Goal: Task Accomplishment & Management: Manage account settings

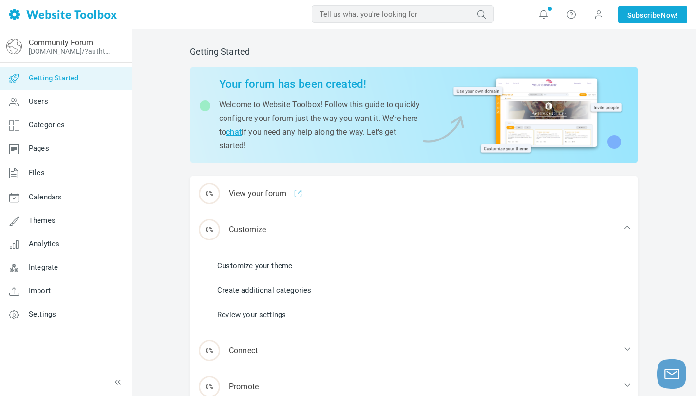
click at [662, 185] on div "Getting Started Your forum has been created! Welcome to Website Toolbox! Follow…" at bounding box center [414, 255] width 564 height 453
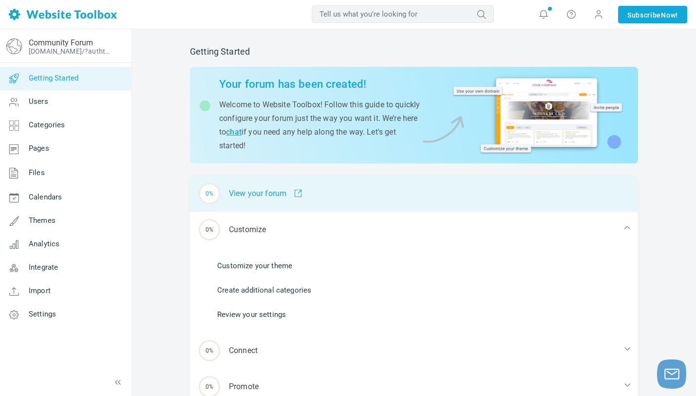
click at [569, 193] on div "0% View your forum" at bounding box center [414, 193] width 448 height 36
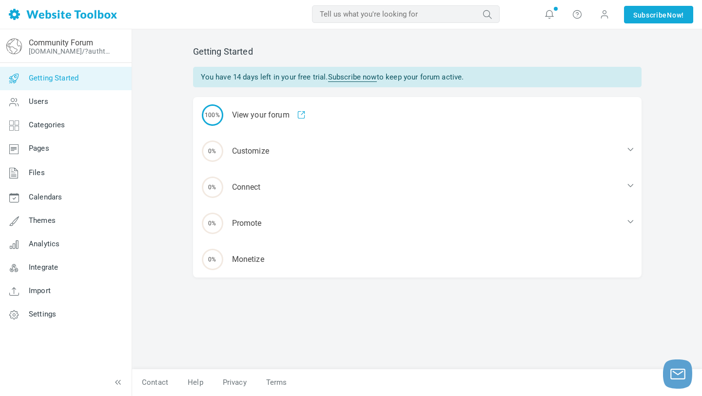
click at [133, 296] on div "Getting Started You have 14 days left in your free trial. Subscribe now to keep…" at bounding box center [417, 212] width 570 height 366
click at [32, 272] on link "Integrate" at bounding box center [66, 267] width 132 height 23
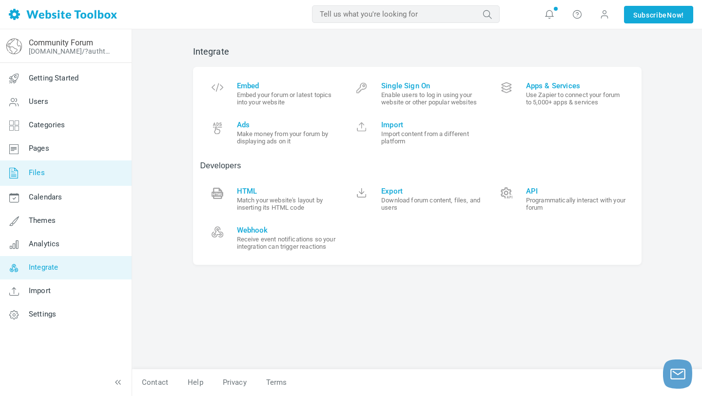
click at [85, 179] on link "Files" at bounding box center [66, 172] width 132 height 25
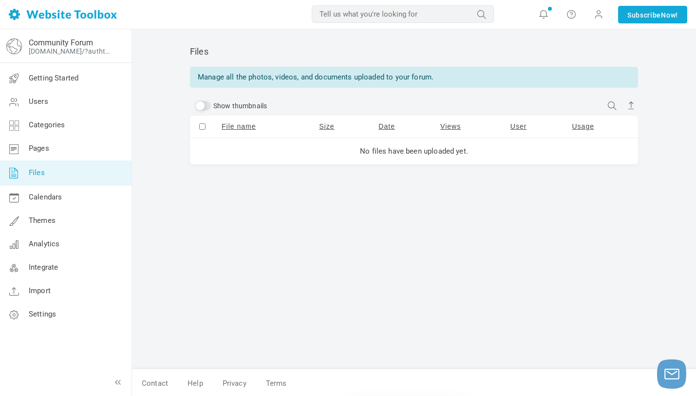
click at [62, 21] on link at bounding box center [63, 14] width 108 height 29
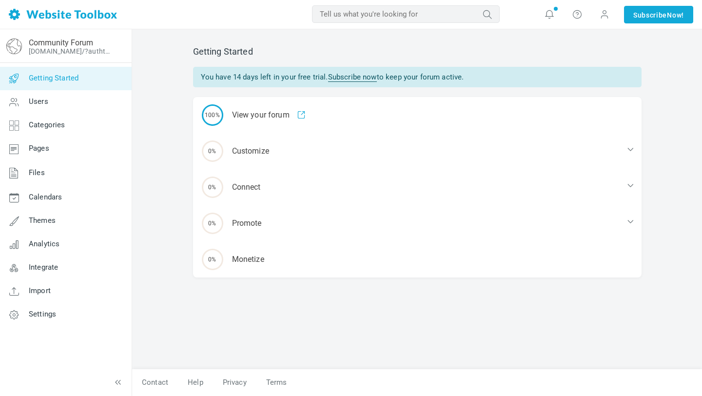
click at [62, 21] on link at bounding box center [63, 14] width 108 height 29
click at [39, 49] on link "[DOMAIN_NAME]/?authtoken=01ae0d9e4d10bbbd7abb28542a8b530e&rememberMe=1" at bounding box center [71, 51] width 85 height 8
click at [40, 16] on img at bounding box center [63, 14] width 108 height 11
click at [606, 15] on span at bounding box center [604, 14] width 10 height 10
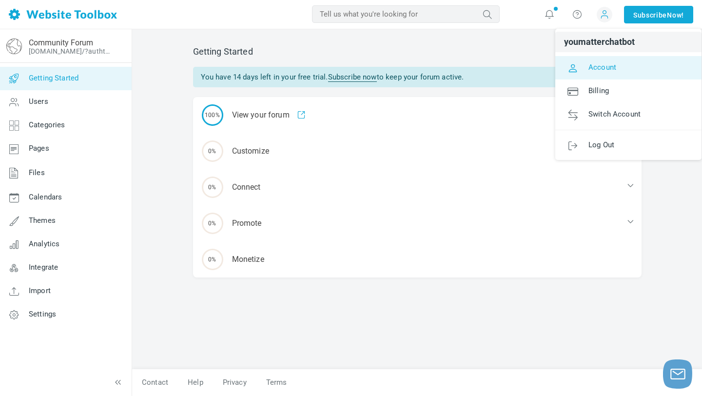
click at [594, 66] on span "Account" at bounding box center [602, 66] width 28 height 9
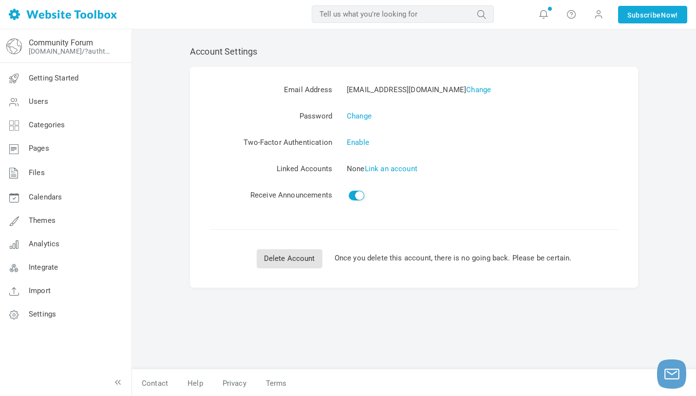
click at [39, 8] on link at bounding box center [63, 14] width 108 height 29
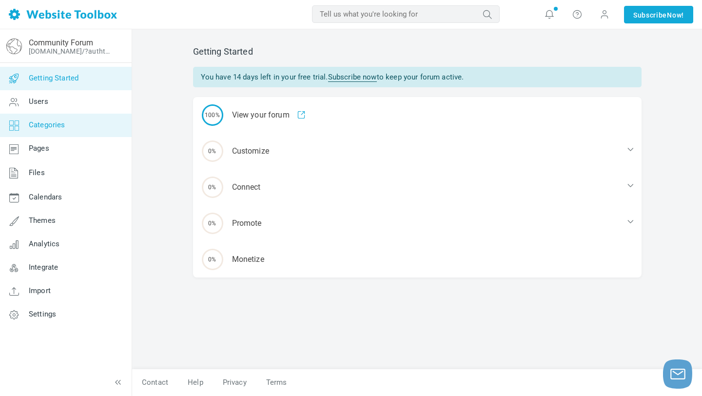
click at [101, 122] on link "Categories" at bounding box center [66, 125] width 132 height 23
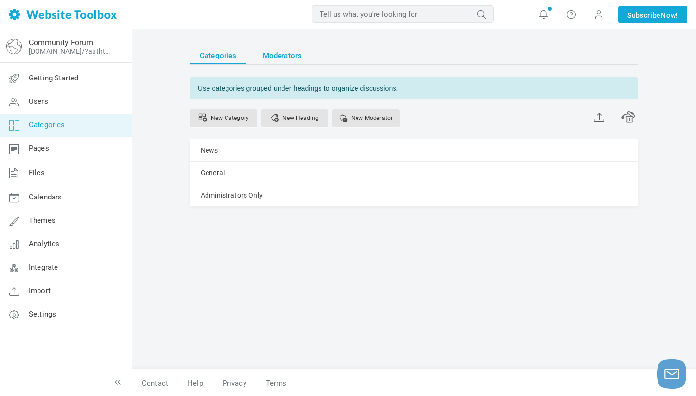
click at [297, 58] on span "Moderators" at bounding box center [282, 56] width 39 height 18
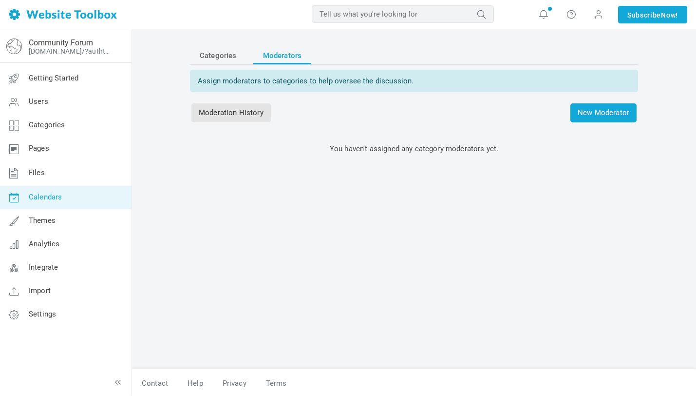
click at [51, 186] on link "Calendars" at bounding box center [66, 197] width 132 height 23
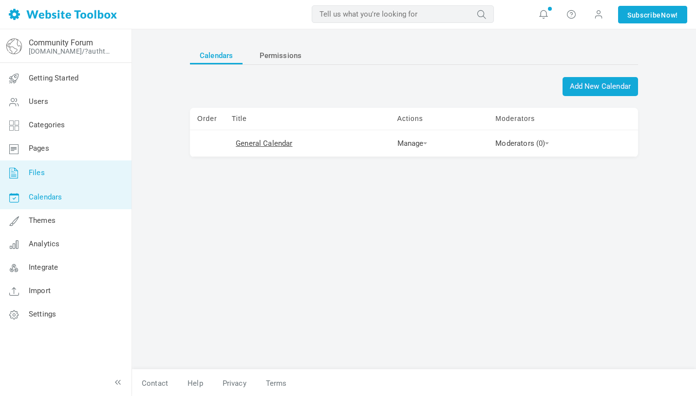
drag, startPoint x: 0, startPoint y: 0, endPoint x: 68, endPoint y: 177, distance: 189.9
click at [68, 177] on link "Files" at bounding box center [66, 172] width 132 height 25
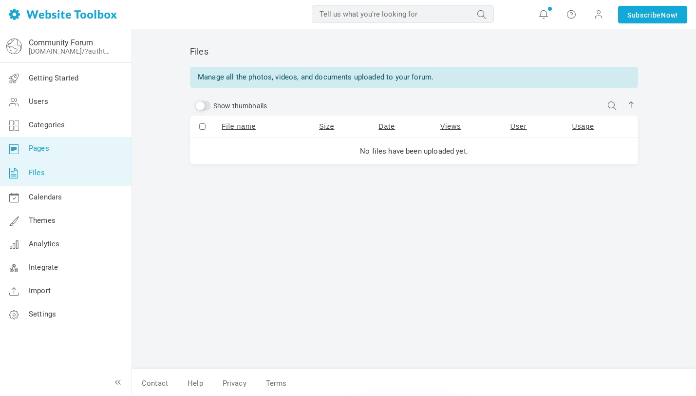
click at [82, 143] on link "Pages" at bounding box center [66, 148] width 132 height 23
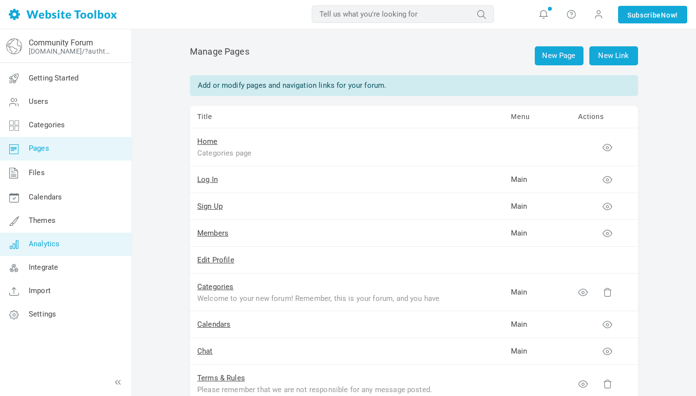
click at [55, 240] on span "Analytics" at bounding box center [44, 243] width 31 height 9
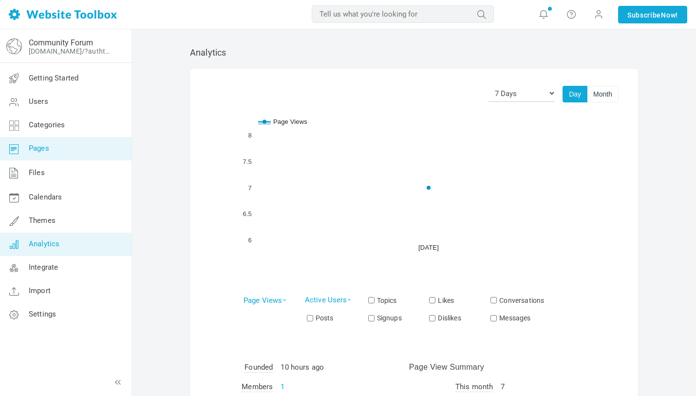
click at [61, 138] on link "Pages" at bounding box center [66, 148] width 132 height 23
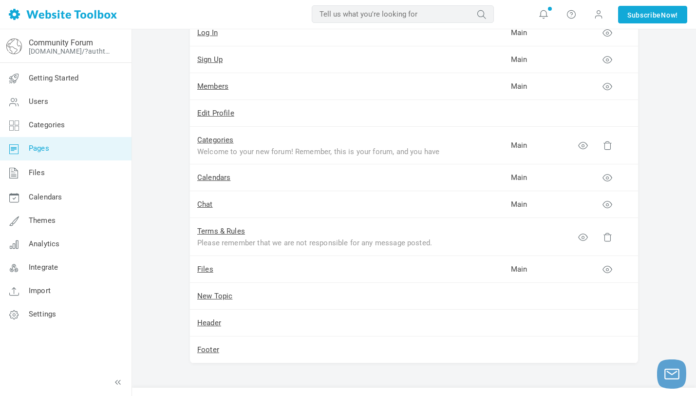
scroll to position [166, 0]
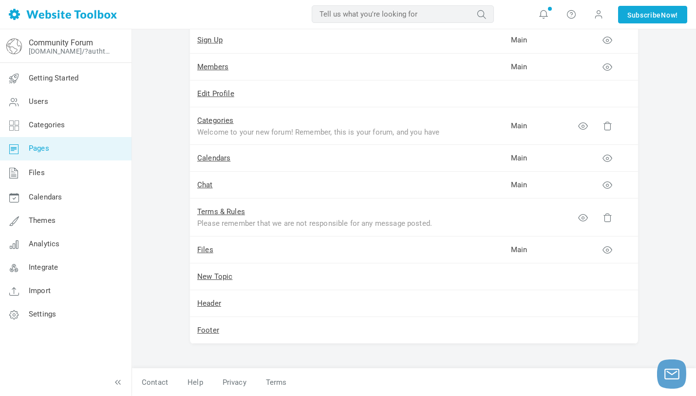
click at [204, 190] on td "Chat" at bounding box center [347, 185] width 314 height 27
click at [205, 188] on link "Chat" at bounding box center [205, 184] width 16 height 9
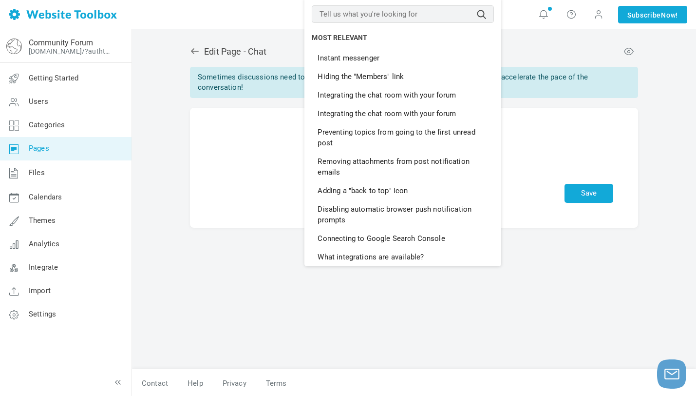
drag, startPoint x: 337, startPoint y: 7, endPoint x: 148, endPoint y: 7, distance: 188.6
click at [148, 7] on div "MOST RELEVANT Instant messenger Hiding the "Members" link Integrating the chat …" at bounding box center [348, 14] width 696 height 29
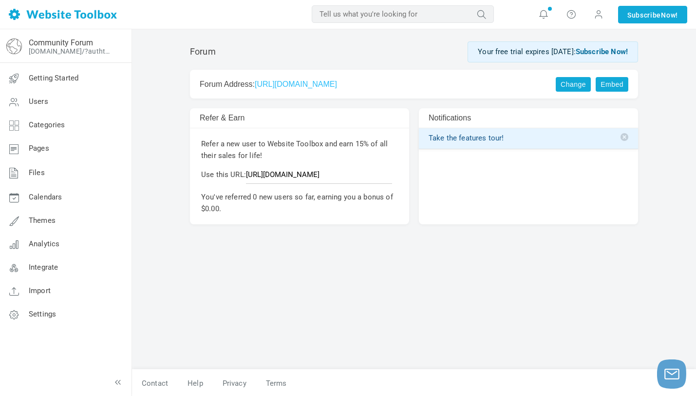
click at [557, 89] on link "Change" at bounding box center [573, 84] width 35 height 15
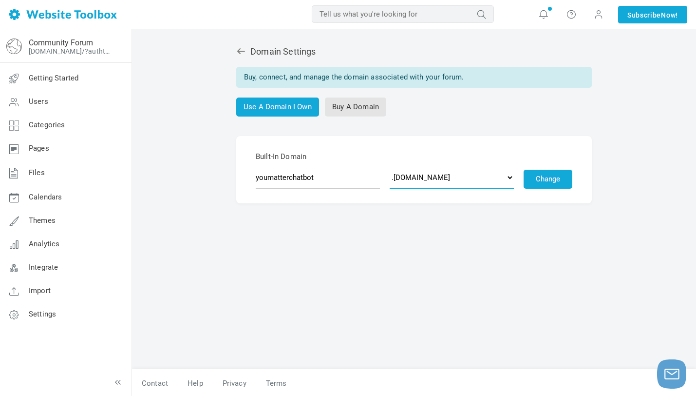
click at [496, 184] on select ".[DOMAIN_NAME] .[DOMAIN_NAME] .[DOMAIN_NAME] .[DOMAIN_NAME] .[DOMAIN_NAME] .[DO…" at bounding box center [452, 177] width 124 height 22
select select "[DOMAIN_NAME]"
click at [390, 166] on select ".[DOMAIN_NAME] .[DOMAIN_NAME] .[DOMAIN_NAME] .[DOMAIN_NAME] .[DOMAIN_NAME] .[DO…" at bounding box center [452, 177] width 124 height 22
click at [538, 171] on button "Change" at bounding box center [548, 179] width 49 height 19
